Goal: Communication & Community: Answer question/provide support

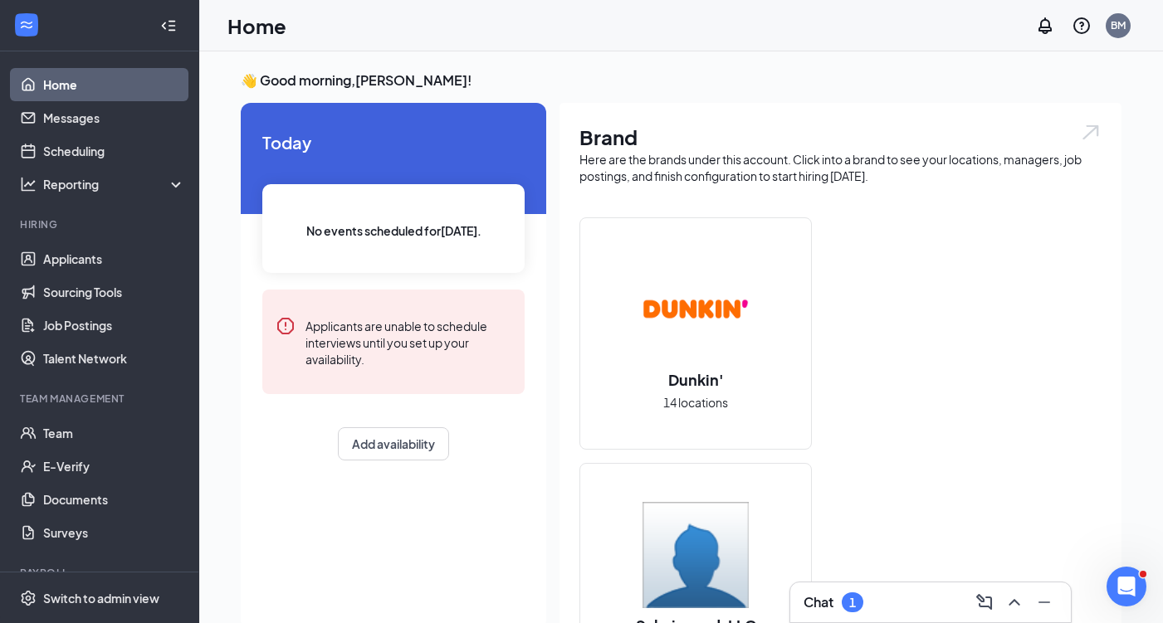
click at [890, 590] on div "Chat 1" at bounding box center [931, 602] width 254 height 27
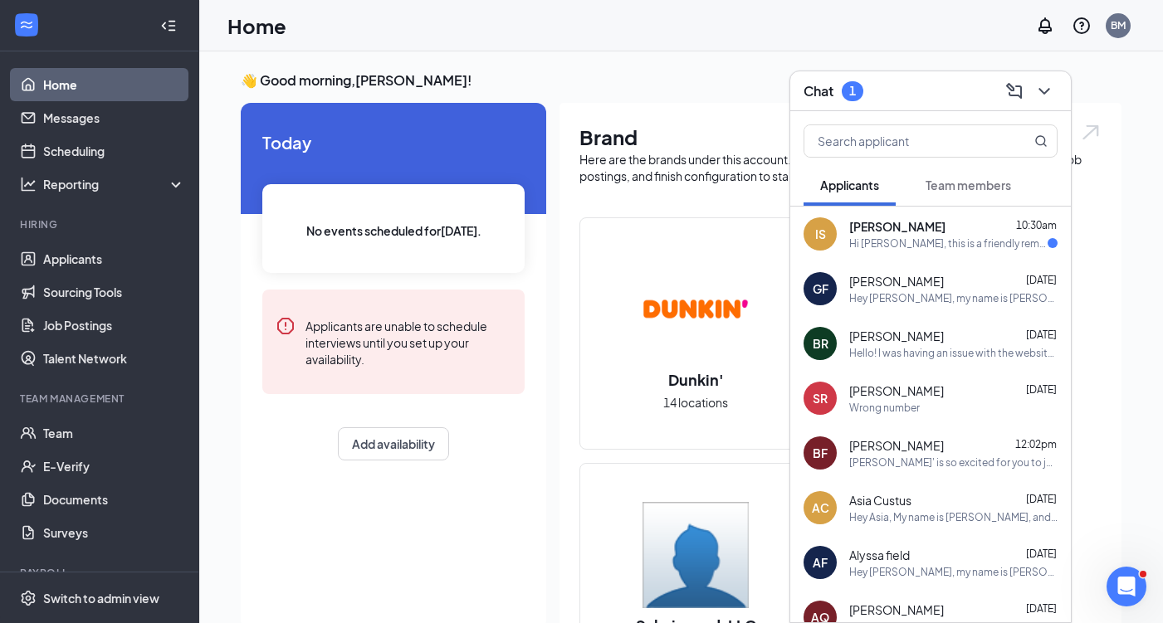
click at [904, 265] on div "GF Gino Fabioneri Aug 25 Hey Gino, my name is Brian Mascaro. I am the director …" at bounding box center [930, 288] width 281 height 55
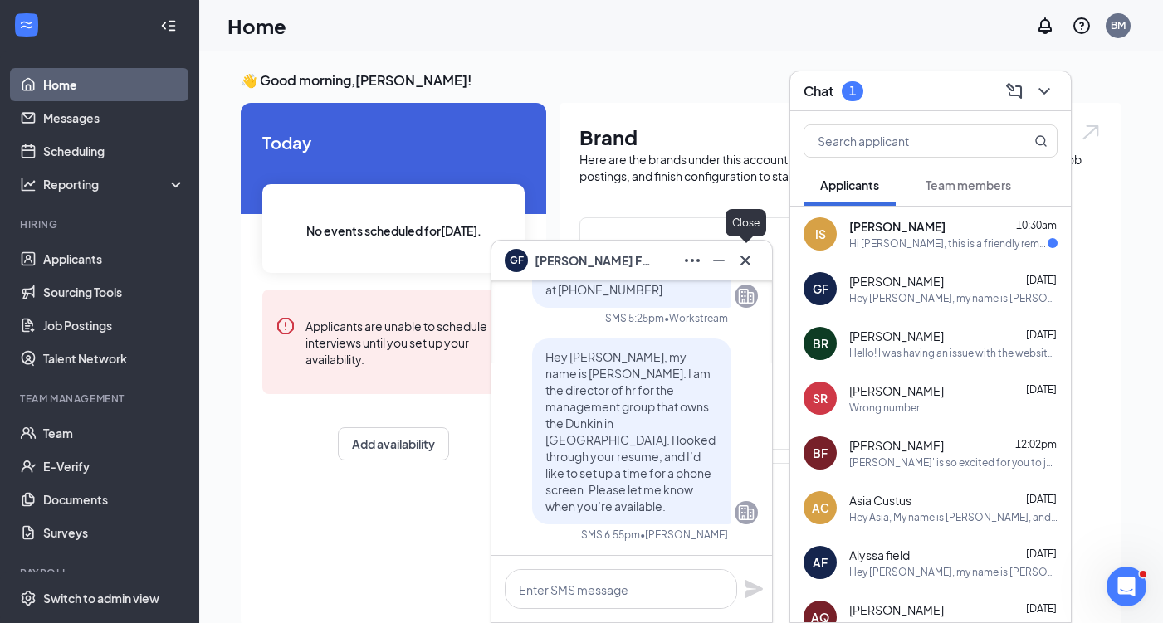
click at [743, 262] on icon "Cross" at bounding box center [745, 260] width 10 height 10
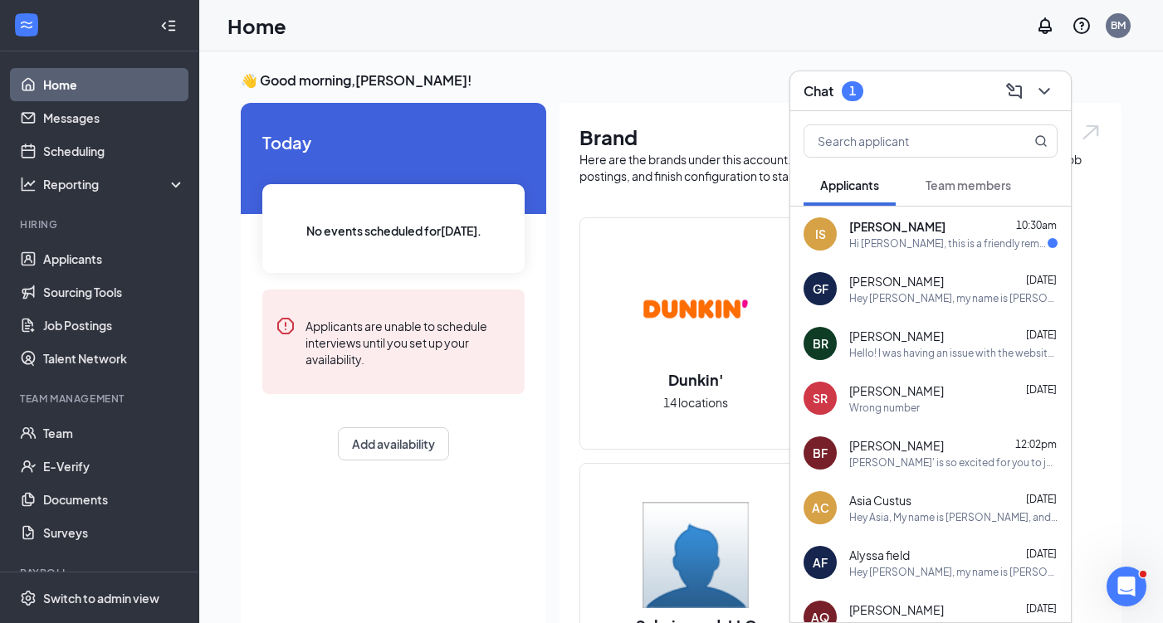
click at [882, 233] on span "Iyana Scott" at bounding box center [897, 226] width 96 height 17
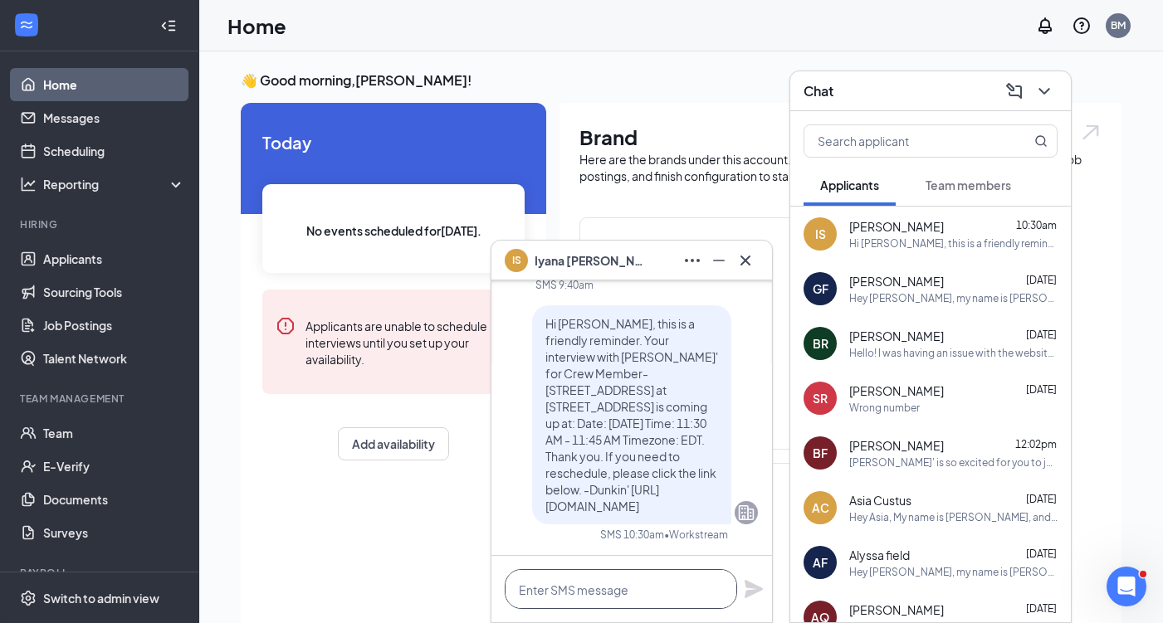
click at [590, 598] on textarea at bounding box center [621, 589] width 232 height 40
type textarea "I"
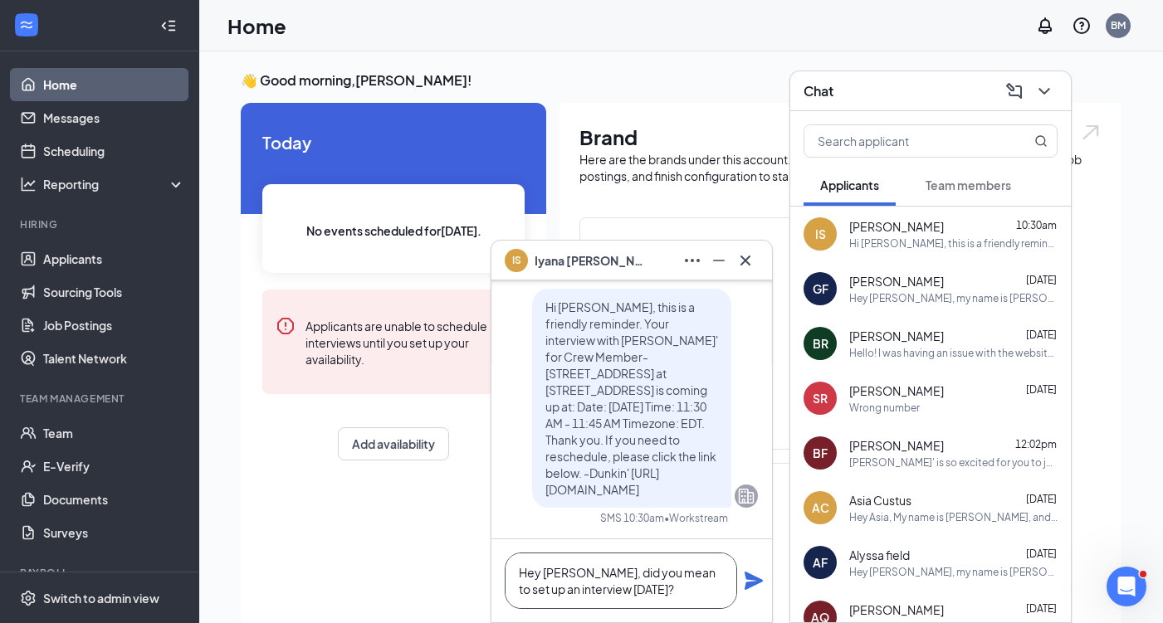
type textarea "Hey Iyana, did you mean to set up an interview today?"
click at [752, 575] on icon "Plane" at bounding box center [754, 581] width 18 height 18
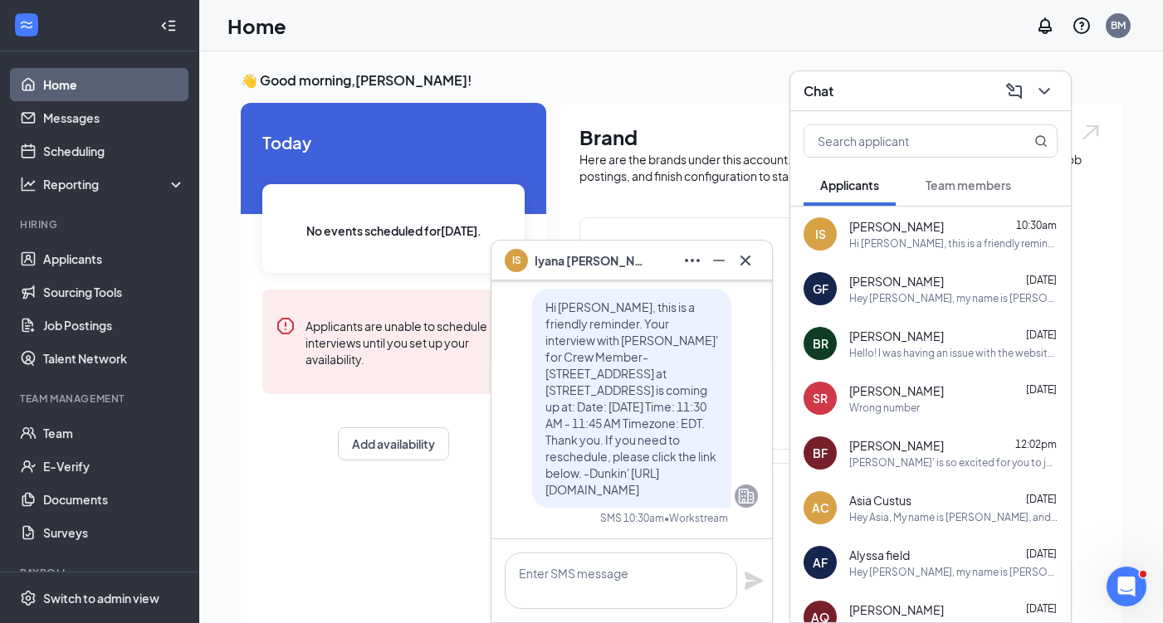
scroll to position [0, 0]
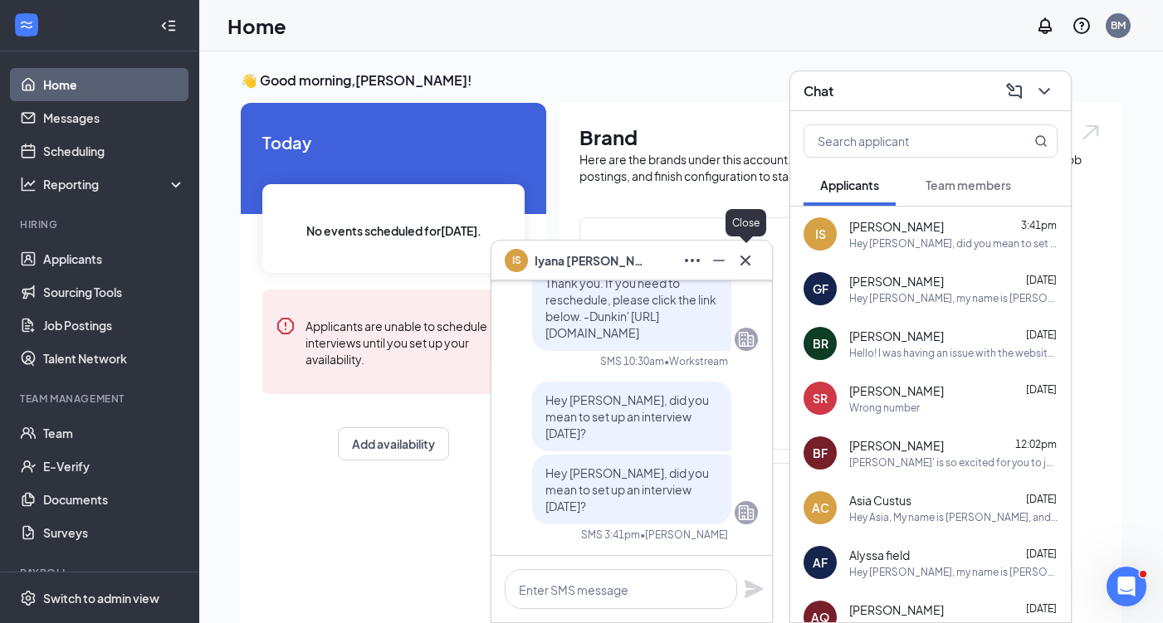
click at [755, 265] on button at bounding box center [745, 260] width 27 height 27
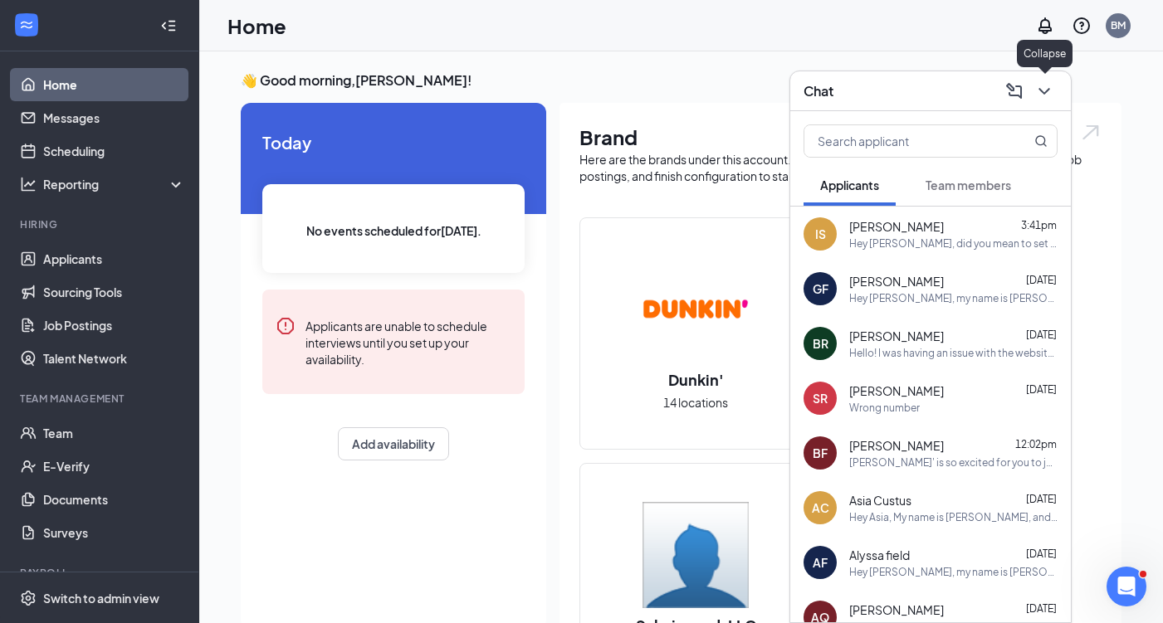
click at [1048, 98] on icon "ChevronDown" at bounding box center [1044, 91] width 20 height 20
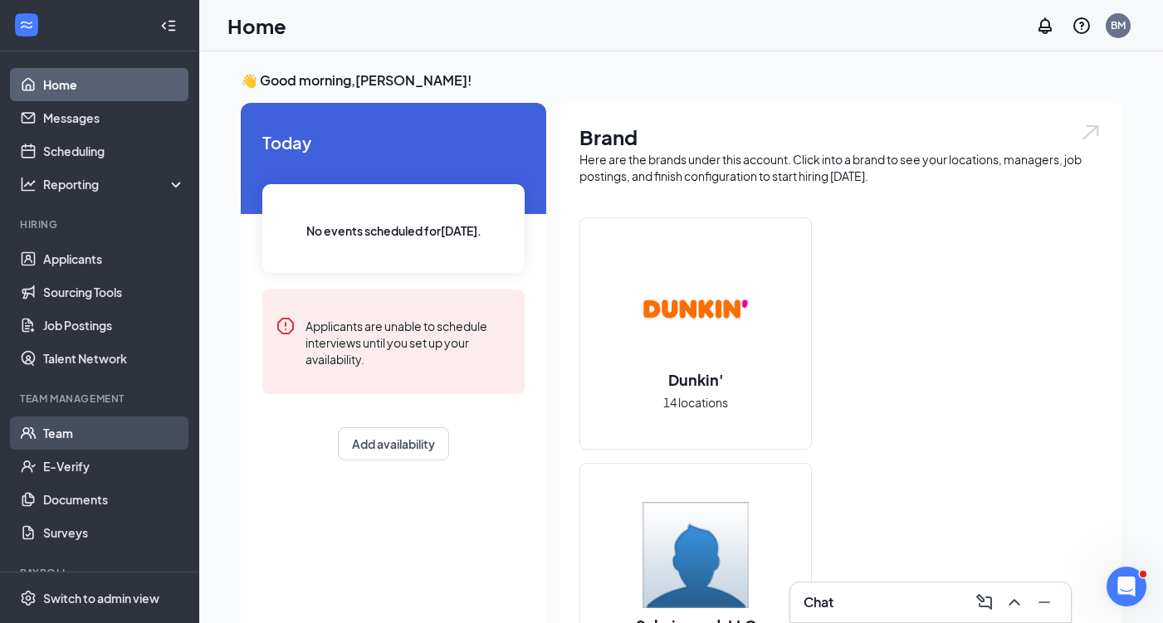
click at [66, 443] on link "Team" at bounding box center [114, 433] width 142 height 33
